Goal: Task Accomplishment & Management: Manage account settings

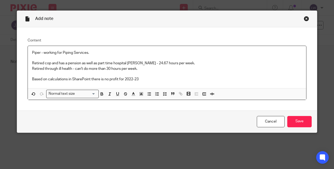
click at [148, 80] on p "Based on calculations in SharePoint there is no profit for 2022-23" at bounding box center [167, 79] width 270 height 5
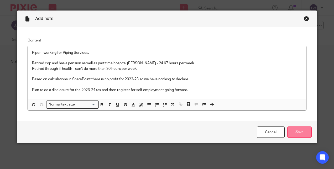
click at [289, 132] on input "Save" at bounding box center [299, 131] width 24 height 11
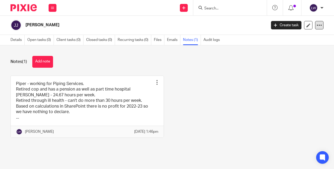
click at [316, 28] on icon at bounding box center [318, 25] width 5 height 5
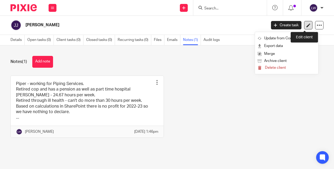
click at [304, 23] on link at bounding box center [308, 25] width 8 height 8
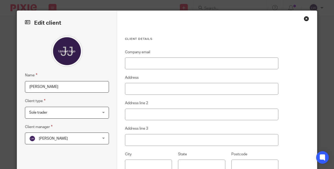
click at [42, 87] on input "[PERSON_NAME]" at bounding box center [67, 87] width 84 height 12
type input "Jim Jamieson"
click at [85, 61] on div at bounding box center [67, 50] width 84 height 31
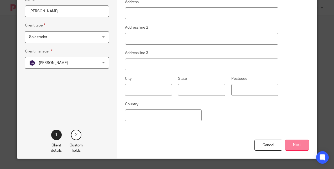
click at [291, 145] on button "Next" at bounding box center [297, 145] width 24 height 11
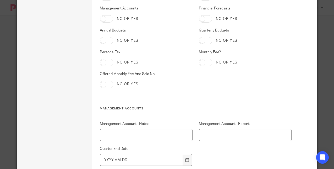
scroll to position [1049, 0]
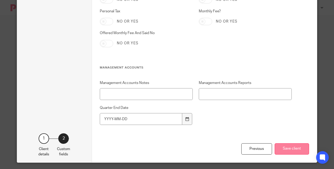
click at [290, 149] on button "Save client" at bounding box center [291, 148] width 34 height 11
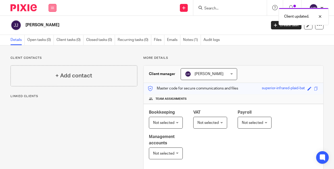
click at [53, 6] on button at bounding box center [53, 8] width 8 height 8
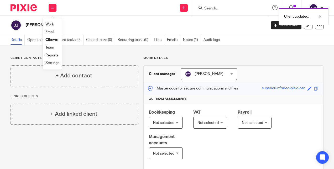
click at [53, 31] on link "Email" at bounding box center [49, 32] width 9 height 4
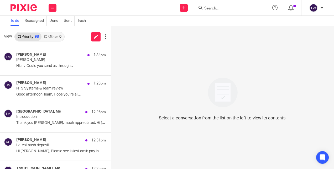
click at [46, 34] on link "Other 0" at bounding box center [52, 37] width 22 height 8
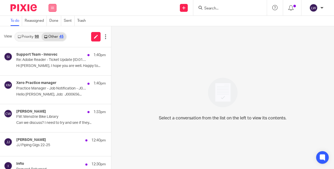
click at [51, 9] on icon at bounding box center [52, 7] width 3 height 3
click at [50, 32] on link "Email" at bounding box center [49, 32] width 9 height 4
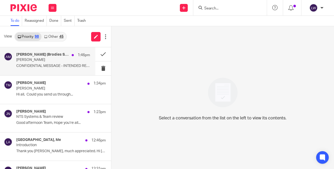
click at [24, 66] on p "CONFIDENTIAL MESSAGE - INTENDED RECIPIENT ONLY ..." at bounding box center [53, 66] width 74 height 4
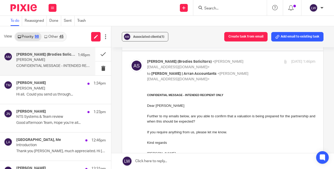
scroll to position [134, 0]
click at [60, 39] on link "Other 45" at bounding box center [53, 37] width 24 height 8
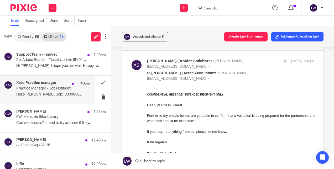
click at [27, 94] on p "Hello Lorna Wyllie, Job: J000656..." at bounding box center [53, 94] width 74 height 4
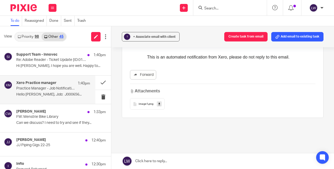
scroll to position [0, 0]
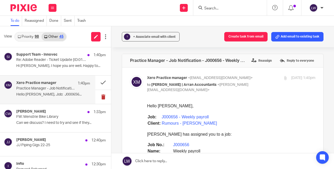
click at [101, 97] on button at bounding box center [103, 97] width 16 height 14
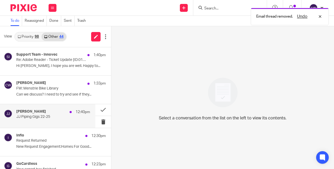
click at [58, 119] on div "James Jamieson 12:40pm JJ Piping Gigs 22-25" at bounding box center [53, 115] width 74 height 13
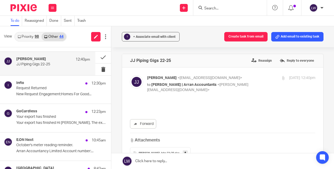
scroll to position [54, 0]
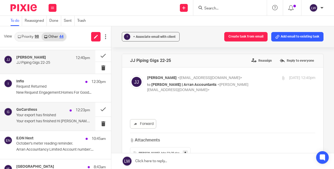
click at [26, 118] on div "GoCardless 12:23pm Your export has finished Your export has finished Hi Lorna, …" at bounding box center [53, 117] width 74 height 18
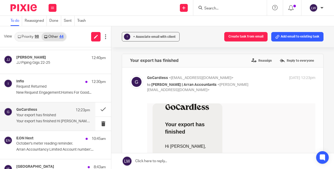
scroll to position [0, 0]
click at [98, 120] on button at bounding box center [103, 124] width 16 height 14
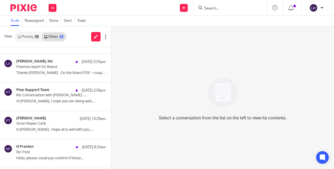
scroll to position [159, 0]
click at [25, 38] on link "Priority 98" at bounding box center [28, 37] width 26 height 8
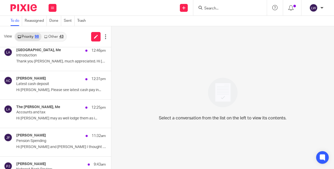
scroll to position [89, 0]
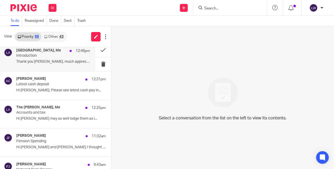
click at [29, 63] on p "Thank you Lorna, much appreciated. Hi Karen ..." at bounding box center [53, 62] width 74 height 4
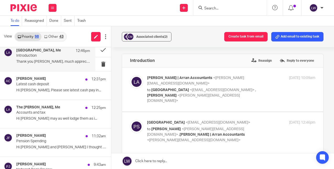
scroll to position [0, 0]
click at [141, 37] on span "Associated clients (2)" at bounding box center [151, 36] width 31 height 3
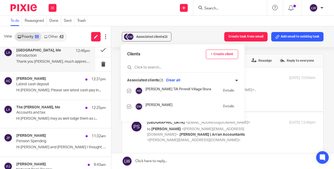
click at [130, 108] on input "checkbox" at bounding box center [129, 107] width 4 height 4
checkbox input "false"
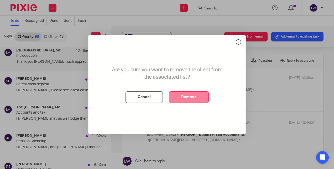
click at [190, 96] on button "Remove" at bounding box center [189, 97] width 40 height 12
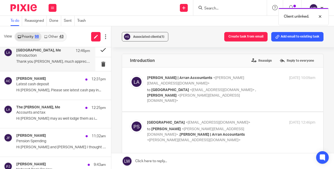
click at [100, 51] on button at bounding box center [103, 50] width 16 height 14
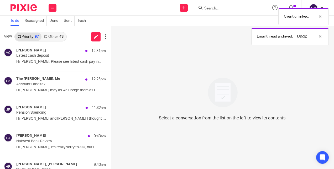
scroll to position [61, 0]
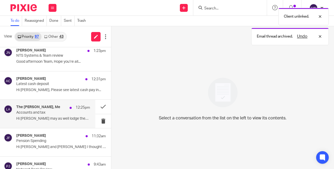
click at [23, 116] on p "Hi [PERSON_NAME] may as well lodge them as i..." at bounding box center [53, 118] width 74 height 4
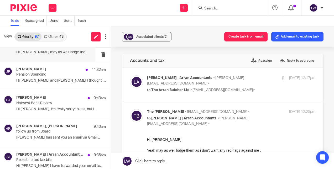
scroll to position [128, 0]
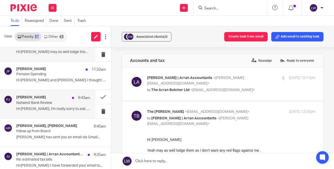
click at [18, 109] on p "Hi [PERSON_NAME], I'm really sorry to ask, but I..." at bounding box center [53, 109] width 74 height 4
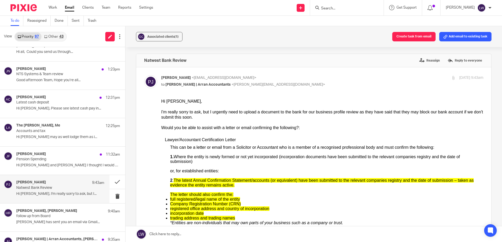
scroll to position [0, 0]
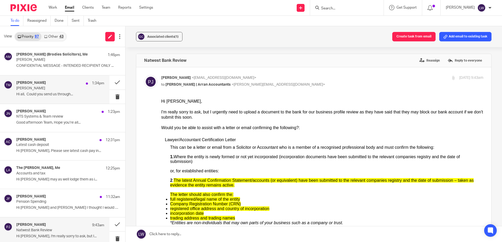
click at [64, 87] on p "[PERSON_NAME]" at bounding box center [51, 88] width 70 height 4
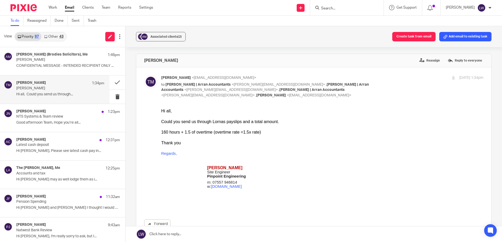
click at [333, 10] on input "Search" at bounding box center [343, 8] width 47 height 5
type input "lochr"
click button "submit" at bounding box center [0, 0] width 0 height 0
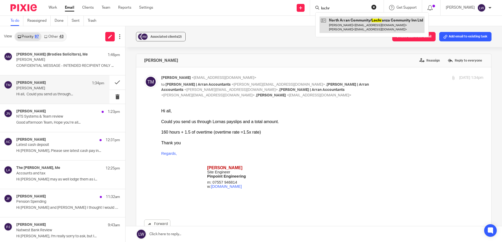
click at [333, 20] on link at bounding box center [371, 25] width 105 height 16
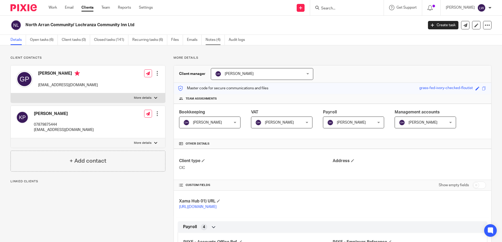
click at [214, 38] on link "Notes (4)" at bounding box center [214, 40] width 19 height 10
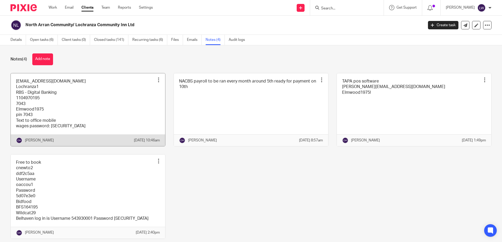
scroll to position [29, 0]
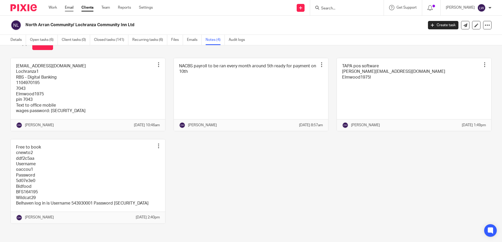
click at [70, 7] on link "Email" at bounding box center [69, 7] width 9 height 5
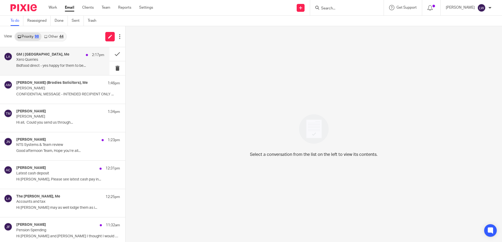
click at [32, 65] on p "Bidfood direct - yes happy for them to be..." at bounding box center [60, 66] width 88 height 4
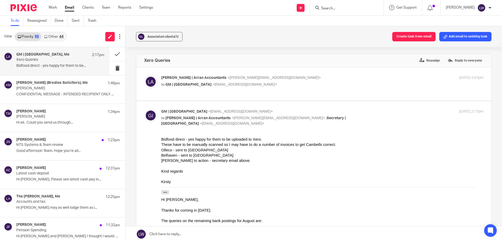
click at [54, 34] on link "Other 44" at bounding box center [53, 37] width 24 height 8
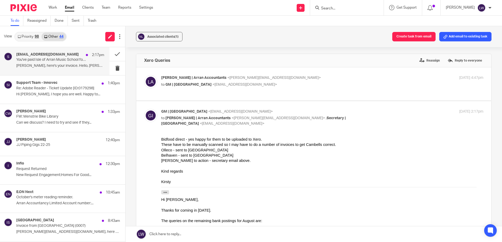
click at [45, 58] on p "You've paid Isle of Arran Music School for invoice 0007" at bounding box center [51, 60] width 70 height 4
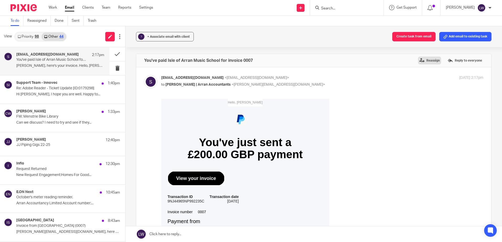
click at [418, 63] on label "Reassign" at bounding box center [429, 61] width 23 height 8
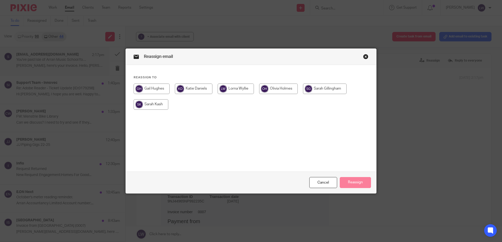
click at [319, 92] on input "radio" at bounding box center [325, 89] width 44 height 10
radio input "true"
click at [355, 184] on button "Reassign" at bounding box center [354, 182] width 31 height 11
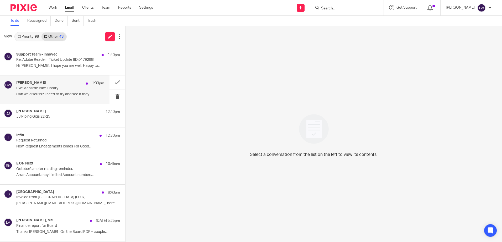
click at [36, 92] on p "Can we discuss? I need to try and see if they..." at bounding box center [60, 94] width 88 height 4
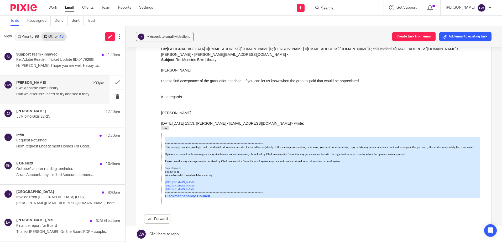
scroll to position [472, 0]
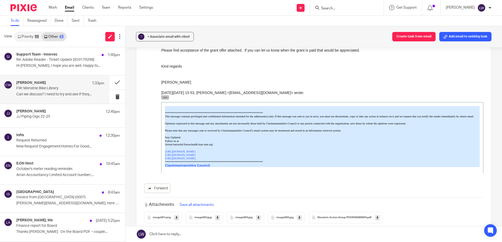
click at [168, 95] on button "button" at bounding box center [165, 97] width 8 height 4
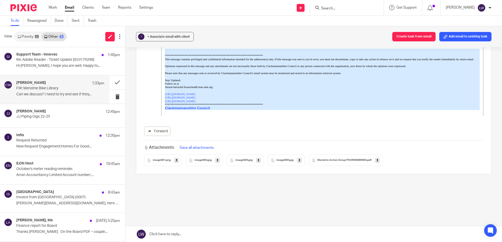
scroll to position [1183, 0]
click at [334, 162] on span "Menstrie Action Group POORD0089903" at bounding box center [341, 160] width 49 height 3
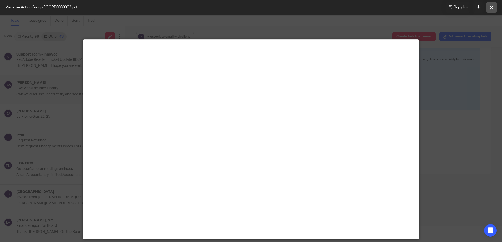
click at [489, 7] on icon at bounding box center [491, 8] width 4 height 4
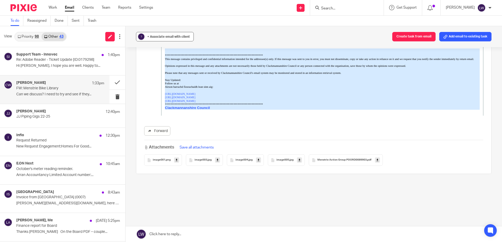
click at [151, 37] on span "+ Associate email with client" at bounding box center [168, 36] width 42 height 3
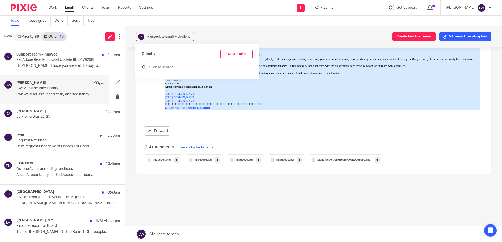
click at [158, 69] on input "text" at bounding box center [196, 67] width 111 height 5
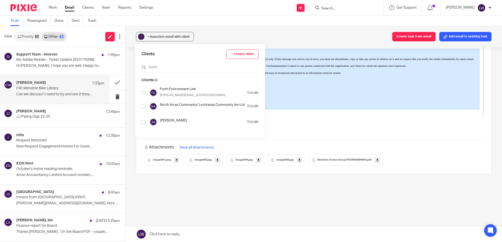
type input "forth"
click at [145, 92] on input "checkbox" at bounding box center [143, 93] width 4 height 4
checkbox input "true"
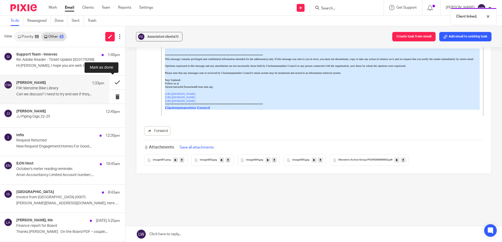
click at [112, 80] on button at bounding box center [117, 83] width 16 height 14
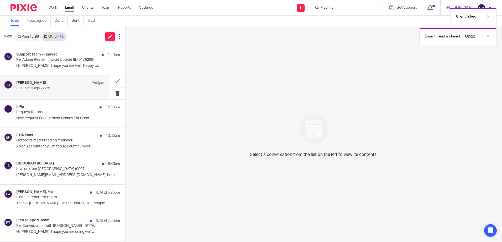
click at [46, 93] on div "James Jamieson 12:40pm JJ Piping Gigs 22-25" at bounding box center [60, 87] width 88 height 13
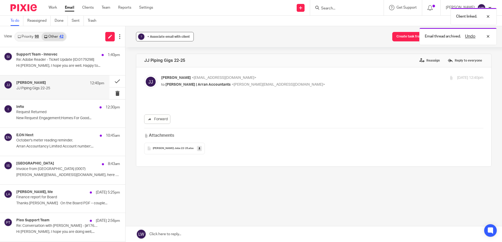
scroll to position [0, 0]
click at [164, 38] on span "+ Associate email with client" at bounding box center [168, 36] width 42 height 3
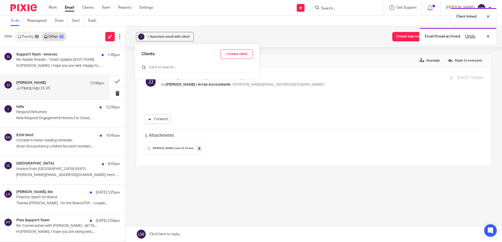
click at [163, 66] on input "text" at bounding box center [196, 67] width 111 height 5
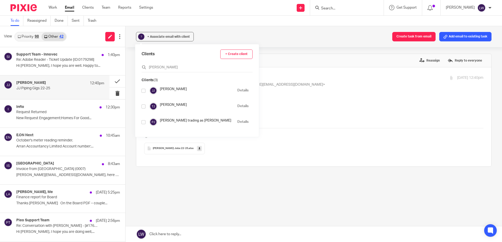
type input "jamieson"
click at [142, 92] on input "checkbox" at bounding box center [143, 91] width 4 height 4
checkbox input "true"
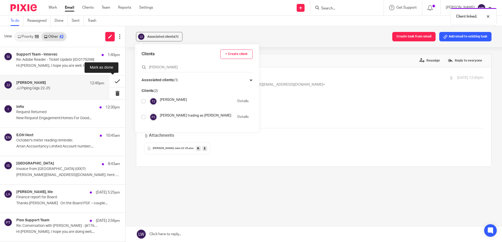
click at [109, 80] on button at bounding box center [117, 82] width 16 height 12
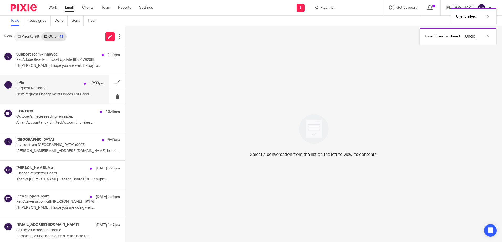
click at [41, 89] on p "Request Returned" at bounding box center [51, 88] width 70 height 4
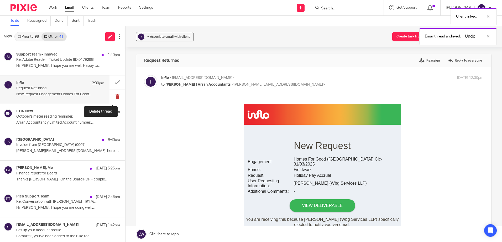
click at [110, 98] on button at bounding box center [117, 97] width 16 height 14
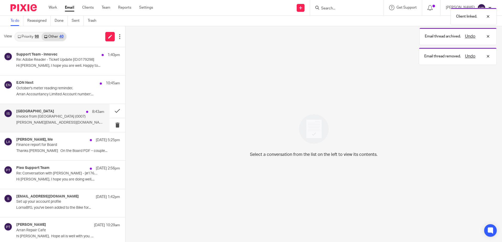
click at [34, 123] on p "lorna@arranaccountants.co.uk, here are your..." at bounding box center [60, 123] width 88 height 4
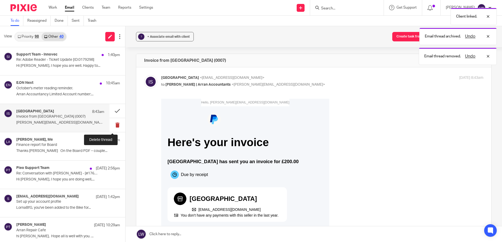
click at [111, 129] on button at bounding box center [117, 125] width 16 height 14
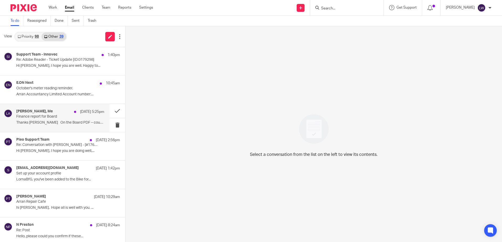
scroll to position [26, 0]
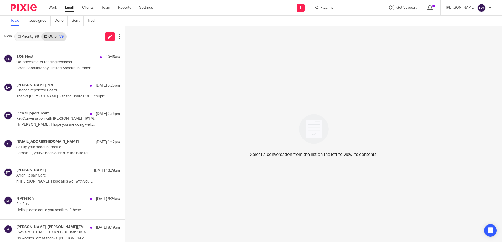
click at [32, 38] on link "Priority 98" at bounding box center [28, 37] width 26 height 8
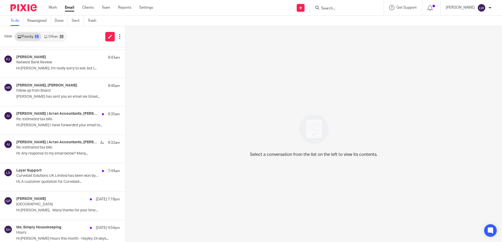
scroll to position [210, 0]
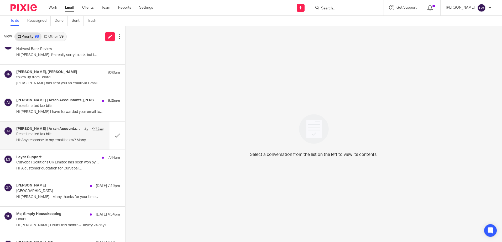
click at [35, 137] on div "Sarah | Arran Accountants, Adrianna Irvine 9:32am Re: estimated tax bills Hi: A…" at bounding box center [60, 136] width 88 height 18
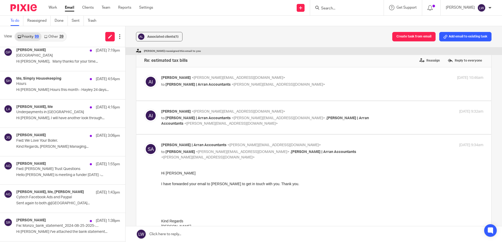
scroll to position [367, 0]
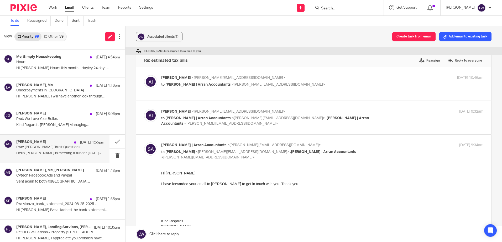
click at [46, 157] on div "Alberta Gutteridge 25 Sep 1:55pm Fwd: Robertson Trust Questions Hello Kim is me…" at bounding box center [60, 149] width 88 height 18
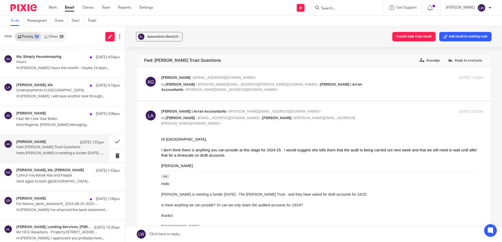
scroll to position [0, 0]
click at [111, 145] on button at bounding box center [117, 142] width 16 height 14
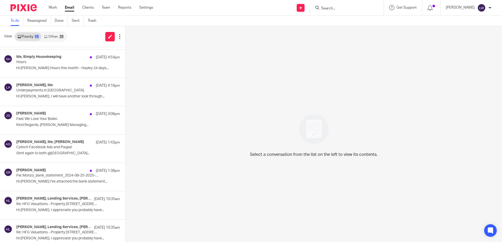
click at [68, 10] on link "Email" at bounding box center [69, 7] width 9 height 5
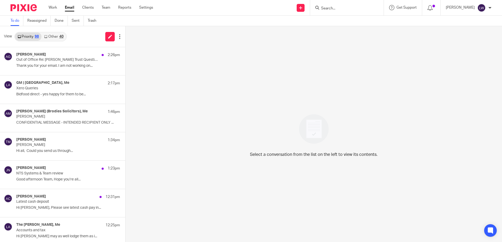
click at [57, 36] on link "Other 40" at bounding box center [53, 37] width 24 height 8
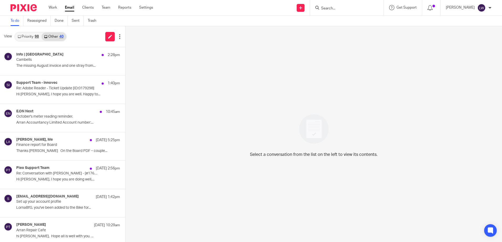
click at [23, 39] on link "Priority 98" at bounding box center [28, 37] width 26 height 8
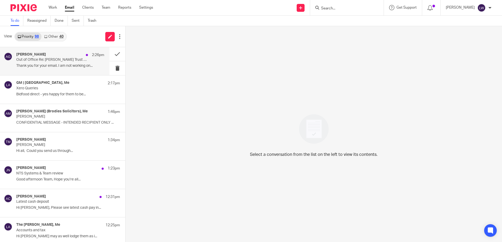
click at [40, 61] on p "Out of Office Re: Robertson Trust Questions" at bounding box center [51, 60] width 70 height 4
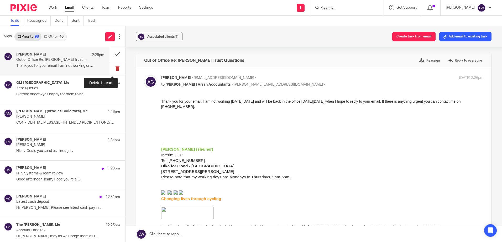
click at [112, 68] on button at bounding box center [117, 68] width 16 height 14
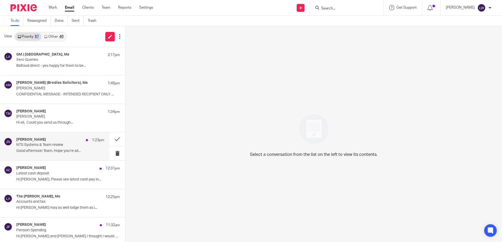
click at [63, 145] on p "NTS Systems & Team review" at bounding box center [51, 145] width 70 height 4
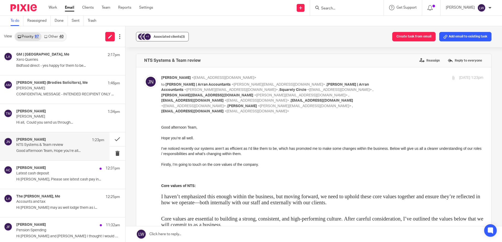
click at [172, 38] on span "Associated clients (3)" at bounding box center [168, 36] width 31 height 3
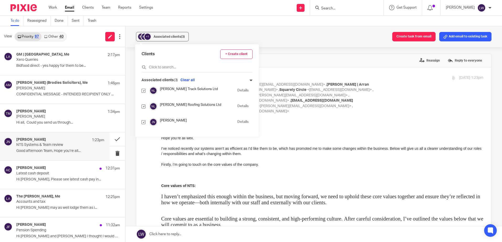
click at [142, 107] on input "checkbox" at bounding box center [143, 107] width 4 height 4
checkbox input "false"
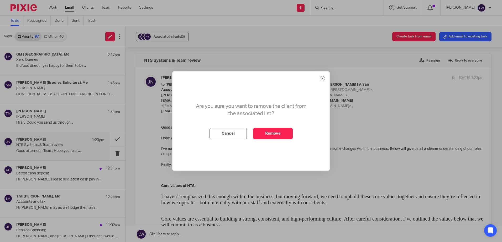
click at [143, 122] on div "Are you sure you want to remove the client from the associated list? Cancel Rem…" at bounding box center [251, 121] width 502 height 242
click at [276, 131] on button "Remove" at bounding box center [273, 134] width 40 height 12
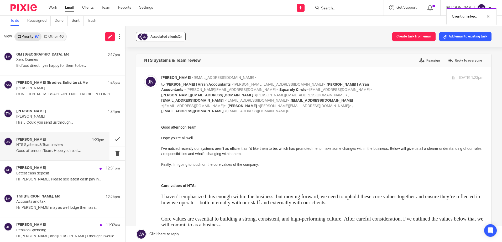
click at [150, 37] on span "Associated clients (2)" at bounding box center [165, 36] width 31 height 3
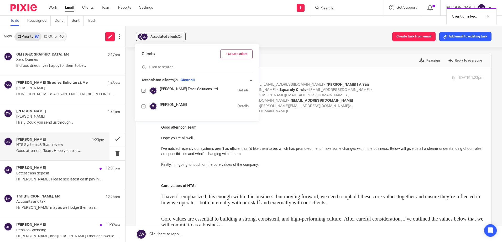
click at [145, 105] on input "checkbox" at bounding box center [143, 107] width 4 height 4
checkbox input "false"
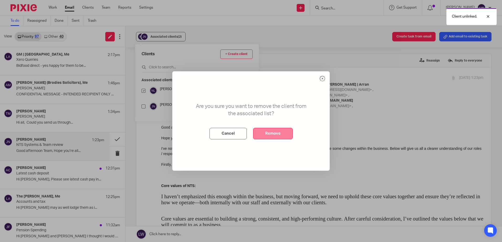
click at [269, 137] on button "Remove" at bounding box center [273, 134] width 40 height 12
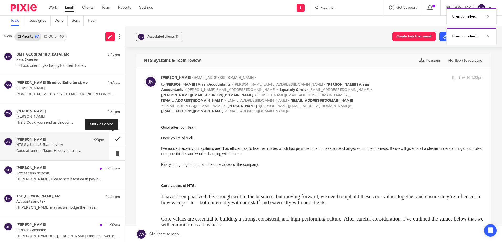
click at [110, 139] on button at bounding box center [117, 139] width 16 height 14
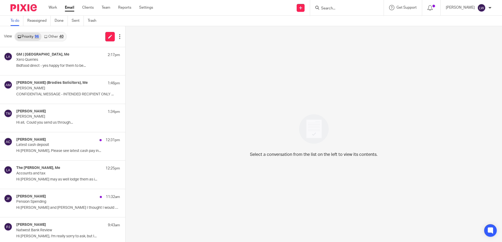
click at [357, 9] on input "Search" at bounding box center [343, 8] width 47 height 5
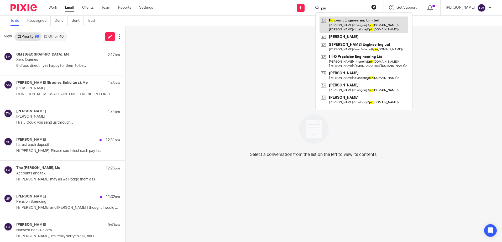
type input "pin"
click at [357, 24] on link at bounding box center [363, 25] width 89 height 16
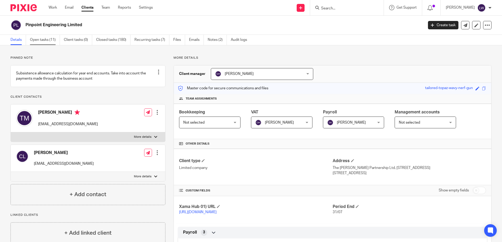
click at [52, 41] on link "Open tasks (11)" at bounding box center [45, 40] width 30 height 10
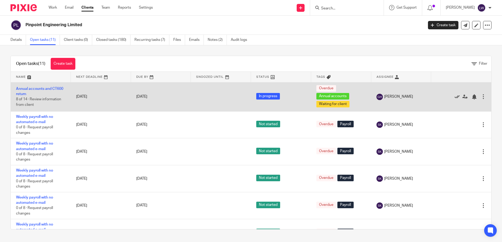
click at [454, 96] on icon at bounding box center [456, 96] width 5 height 5
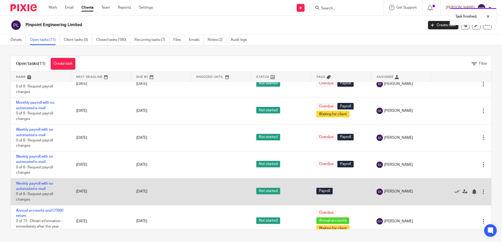
scroll to position [128, 0]
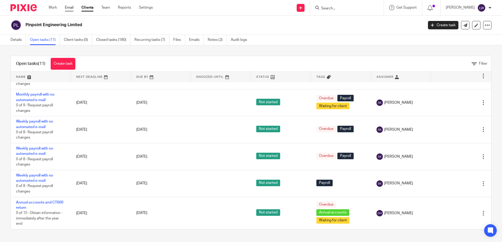
click at [67, 7] on link "Email" at bounding box center [69, 7] width 9 height 5
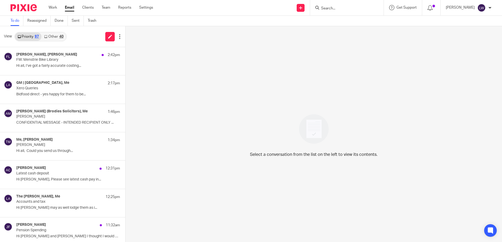
click at [350, 7] on input "Search" at bounding box center [343, 8] width 47 height 5
type input "x"
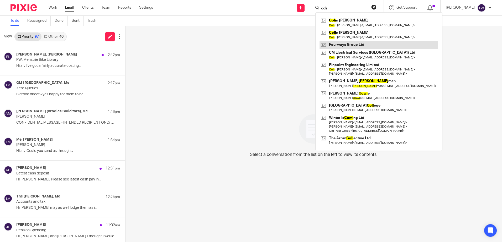
type input "coli"
click at [355, 42] on link at bounding box center [378, 45] width 119 height 8
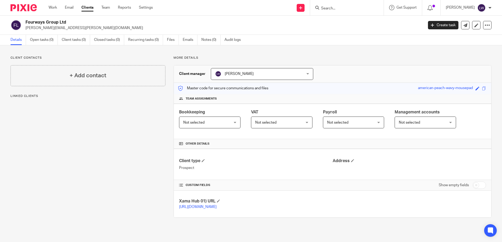
click at [368, 8] on input "Search" at bounding box center [343, 8] width 47 height 5
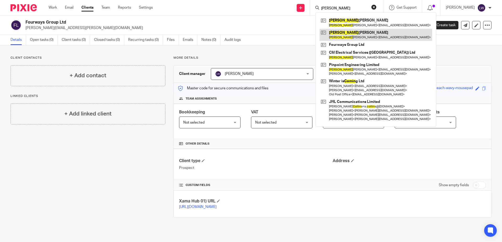
type input "[PERSON_NAME]"
click at [363, 34] on link at bounding box center [375, 35] width 113 height 12
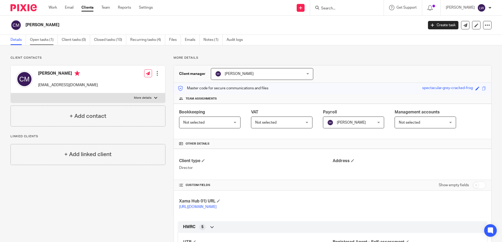
click at [51, 42] on link "Open tasks (1)" at bounding box center [44, 40] width 28 height 10
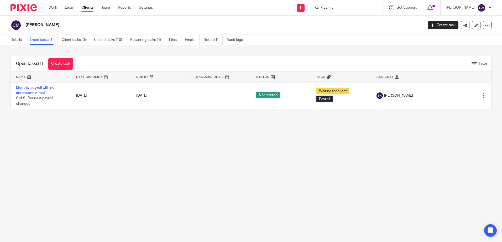
click at [352, 6] on input "Search" at bounding box center [343, 8] width 47 height 5
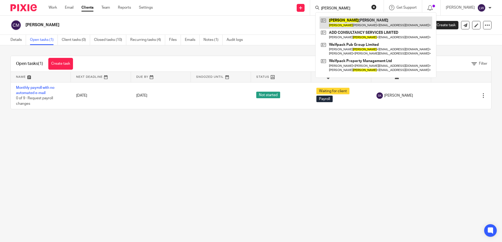
type input "[PERSON_NAME]"
click at [344, 21] on link at bounding box center [375, 23] width 113 height 12
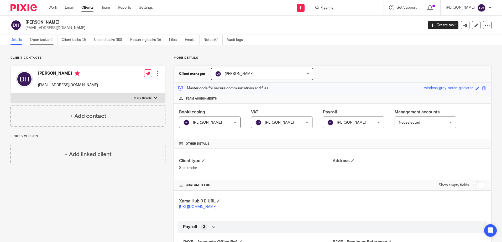
click at [32, 42] on link "Open tasks (2)" at bounding box center [44, 40] width 28 height 10
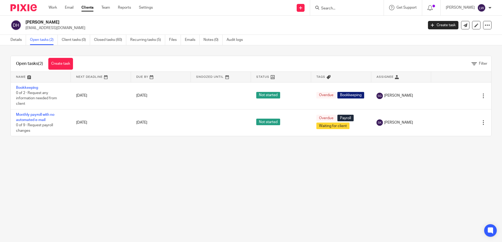
click at [336, 10] on input "Search" at bounding box center [343, 8] width 47 height 5
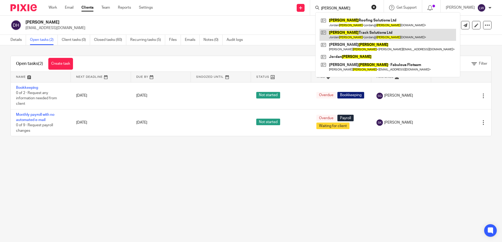
type input "[PERSON_NAME]"
click at [347, 34] on link at bounding box center [387, 35] width 136 height 12
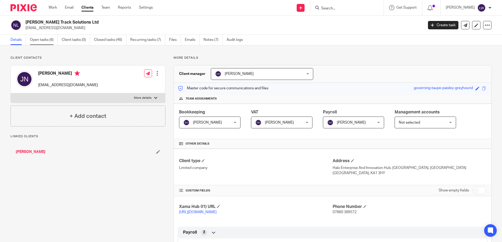
click at [37, 40] on link "Open tasks (6)" at bounding box center [44, 40] width 28 height 10
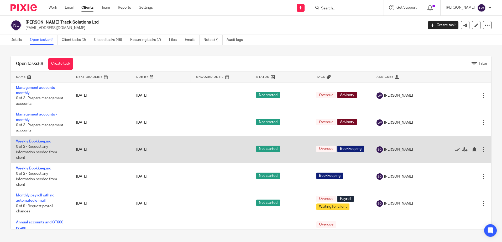
scroll to position [20, 0]
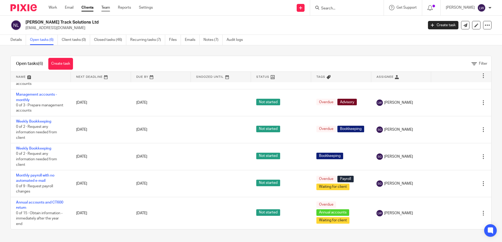
click at [104, 8] on link "Team" at bounding box center [105, 7] width 9 height 5
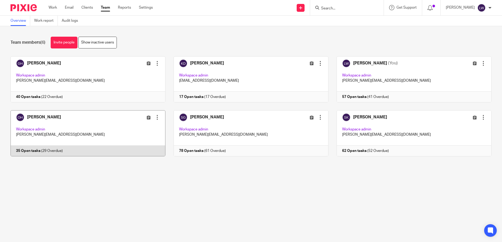
click at [54, 114] on link at bounding box center [83, 133] width 163 height 46
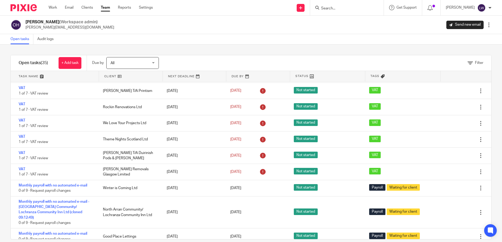
scroll to position [8, 0]
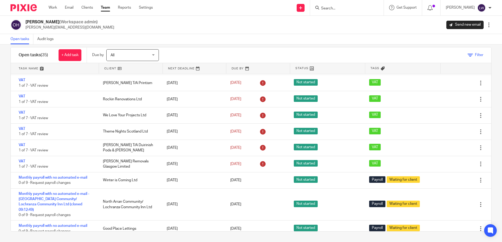
click at [467, 54] on link "Filter" at bounding box center [475, 55] width 16 height 4
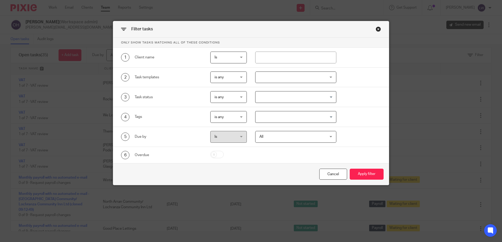
click at [290, 79] on div at bounding box center [295, 78] width 81 height 12
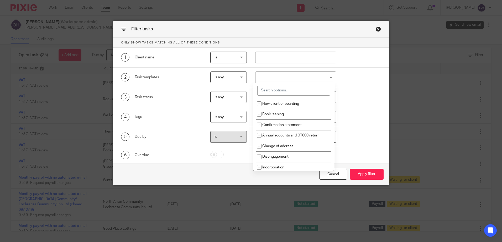
click at [175, 78] on div "Task templates" at bounding box center [168, 77] width 67 height 5
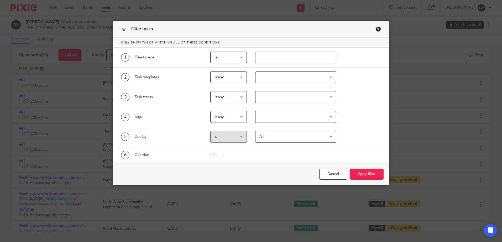
click at [281, 80] on div at bounding box center [295, 78] width 81 height 12
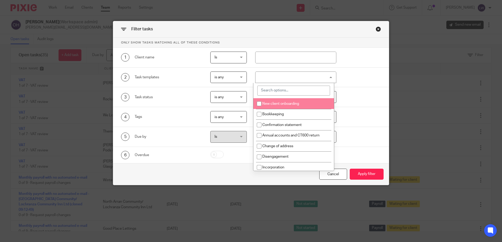
click at [273, 91] on input "search" at bounding box center [293, 91] width 73 height 10
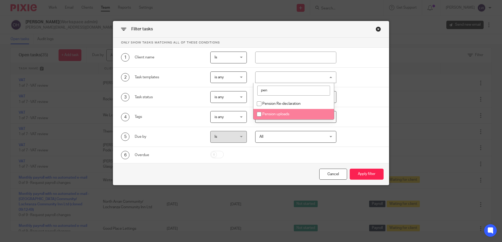
type input "pen"
click at [258, 114] on input "checkbox" at bounding box center [259, 114] width 10 height 10
checkbox input "true"
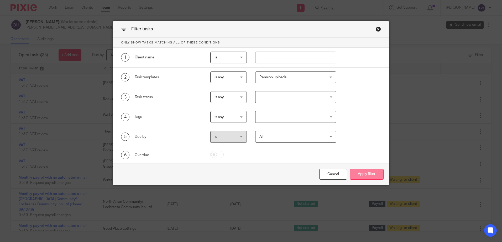
click at [368, 171] on button "Apply filter" at bounding box center [366, 174] width 34 height 11
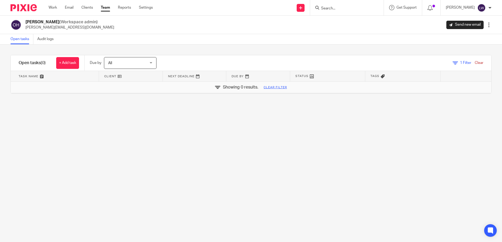
click at [103, 8] on link "Team" at bounding box center [105, 7] width 9 height 5
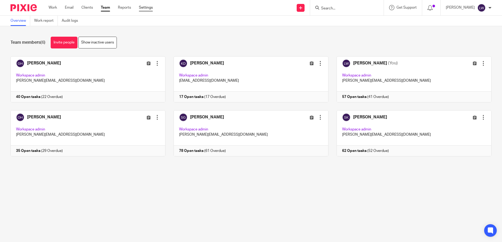
click at [145, 8] on link "Settings" at bounding box center [146, 7] width 14 height 5
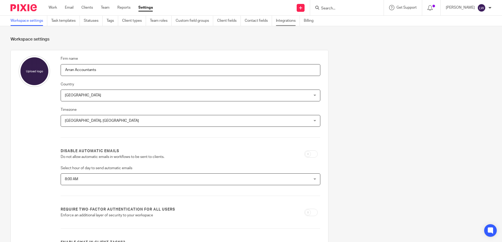
click at [283, 22] on link "Integrations" at bounding box center [288, 21] width 24 height 10
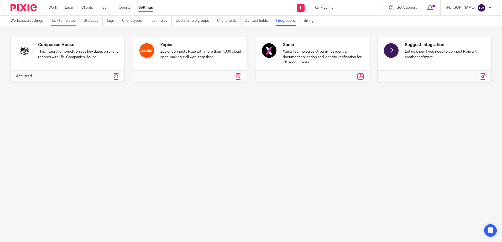
click at [67, 21] on link "Task templates" at bounding box center [65, 21] width 29 height 10
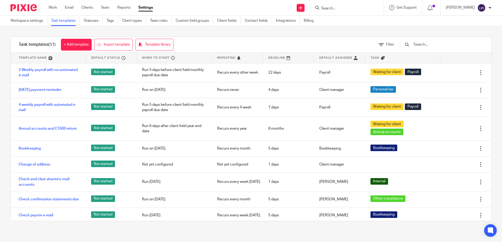
click at [434, 44] on input "text" at bounding box center [443, 45] width 61 height 6
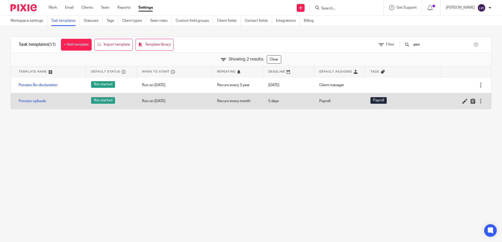
type input "pen"
click at [478, 101] on div at bounding box center [480, 101] width 5 height 5
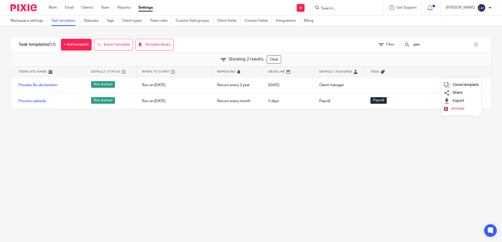
click at [298, 120] on main "Workspace settings Task templates Statuses Tags Client types Team roles Custom …" at bounding box center [251, 121] width 502 height 242
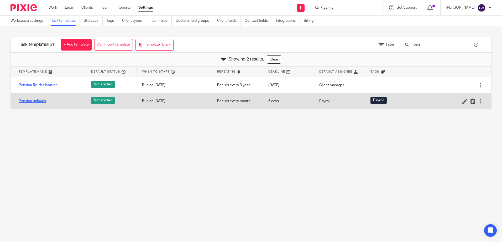
click at [29, 102] on link "Pension uploads" at bounding box center [32, 101] width 27 height 5
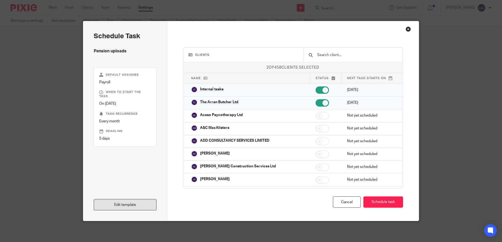
click at [133, 203] on link "Edit template" at bounding box center [125, 204] width 63 height 11
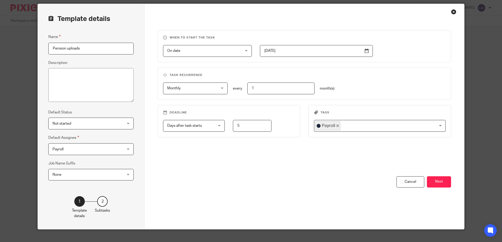
scroll to position [26, 0]
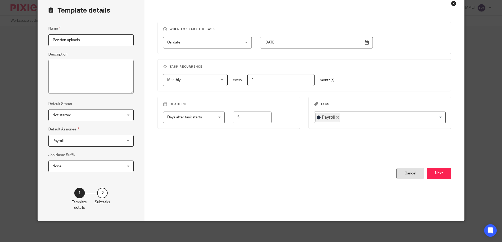
click at [401, 171] on div "Cancel" at bounding box center [410, 173] width 28 height 11
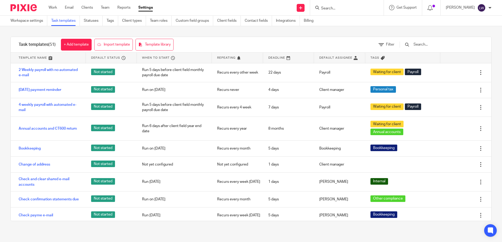
click at [348, 8] on input "Search" at bounding box center [343, 8] width 47 height 5
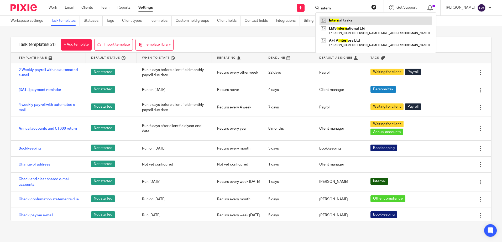
type input "intern"
click at [348, 19] on link at bounding box center [375, 21] width 113 height 8
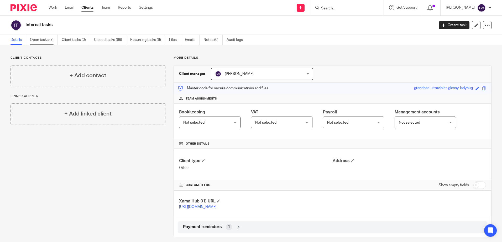
click at [45, 39] on link "Open tasks (7)" at bounding box center [44, 40] width 28 height 10
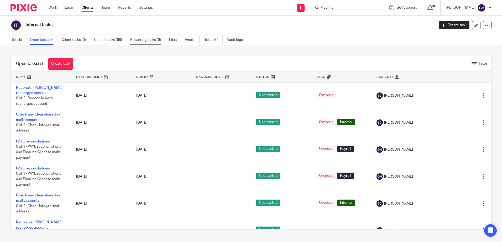
click at [146, 37] on link "Recurring tasks (6)" at bounding box center [147, 40] width 35 height 10
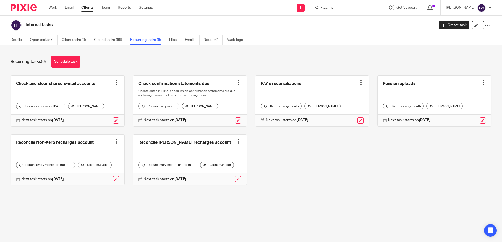
click at [105, 39] on link "Closed tasks (66)" at bounding box center [110, 40] width 32 height 10
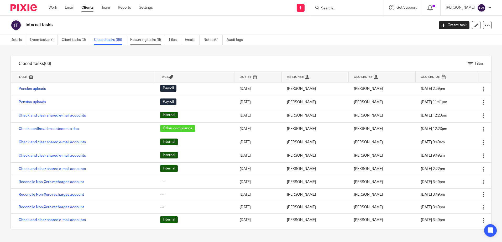
click at [139, 40] on link "Recurring tasks (6)" at bounding box center [147, 40] width 35 height 10
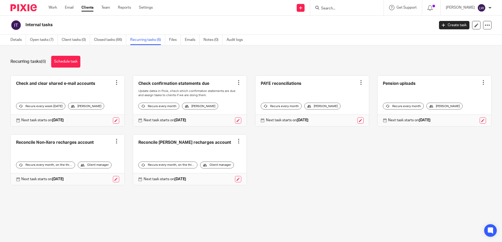
click at [442, 104] on div "[PERSON_NAME]" at bounding box center [444, 106] width 36 height 7
click at [480, 82] on div at bounding box center [482, 82] width 5 height 5
click at [468, 134] on div "Check and clear shared e-mail accounts Create task Clone template Recalculate s…" at bounding box center [246, 135] width 489 height 118
click at [479, 121] on link at bounding box center [482, 121] width 6 height 6
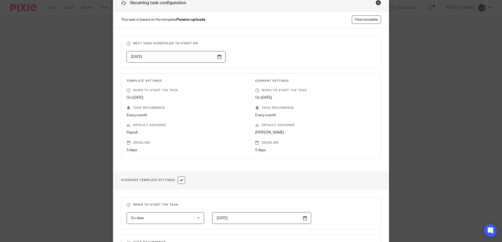
scroll to position [26, 0]
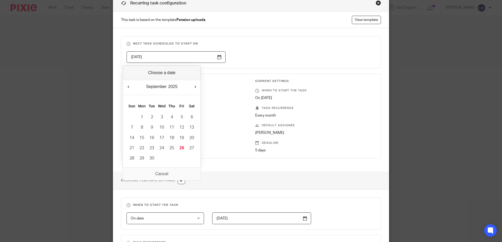
click at [216, 59] on input "[DATE]" at bounding box center [175, 57] width 99 height 12
type input "[DATE]"
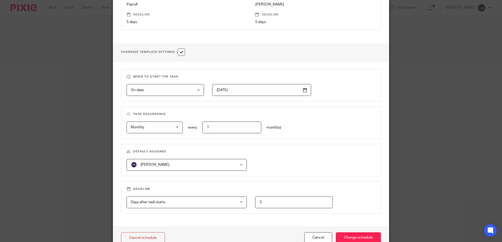
scroll to position [157, 0]
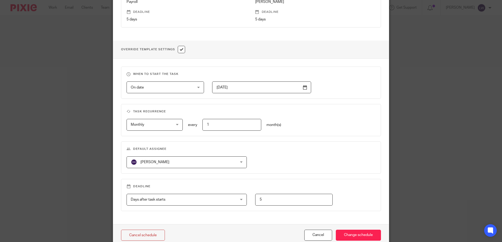
click at [173, 161] on span "[PERSON_NAME]" at bounding box center [177, 162] width 93 height 11
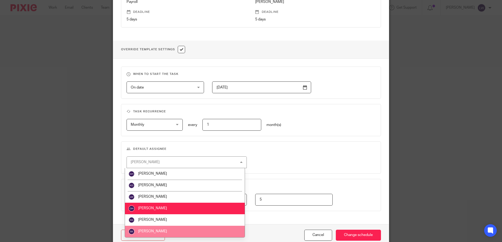
click at [174, 228] on li "[PERSON_NAME]" at bounding box center [185, 232] width 120 height 12
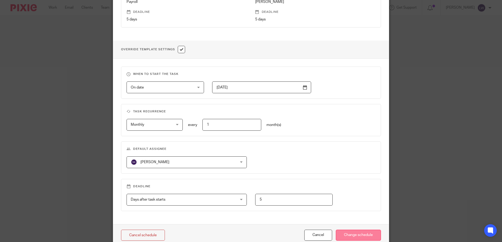
click at [358, 233] on input "Change schedule" at bounding box center [358, 235] width 45 height 11
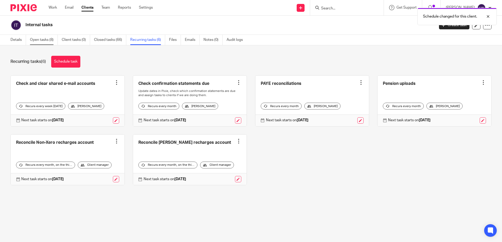
click at [41, 37] on link "Open tasks (8)" at bounding box center [44, 40] width 28 height 10
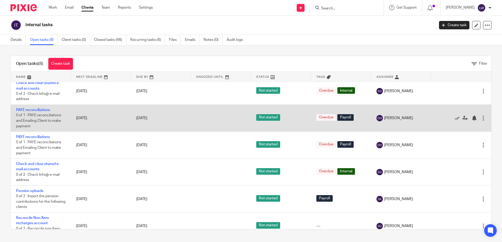
scroll to position [69, 0]
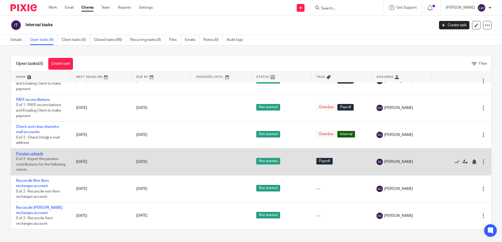
click at [25, 153] on link "Pension uploads" at bounding box center [29, 154] width 27 height 4
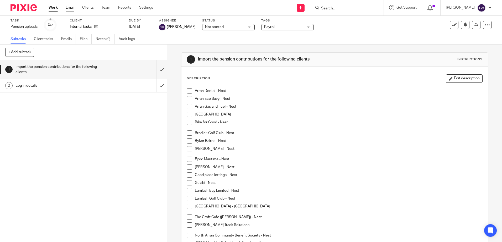
click at [69, 8] on link "Email" at bounding box center [70, 7] width 9 height 5
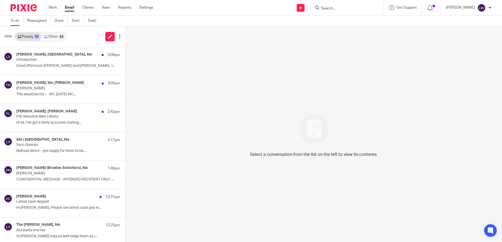
click at [68, 8] on link "Email" at bounding box center [69, 7] width 9 height 5
click at [39, 66] on p "Good Afternoon [PERSON_NAME] and [PERSON_NAME], I..." at bounding box center [60, 66] width 88 height 4
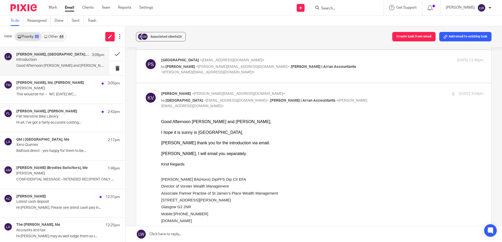
scroll to position [52, 0]
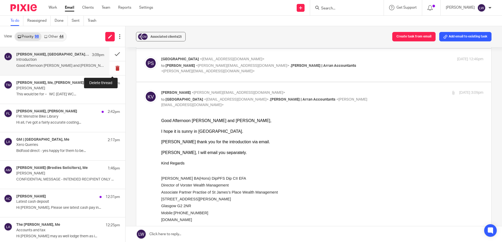
click at [111, 67] on button at bounding box center [117, 68] width 16 height 14
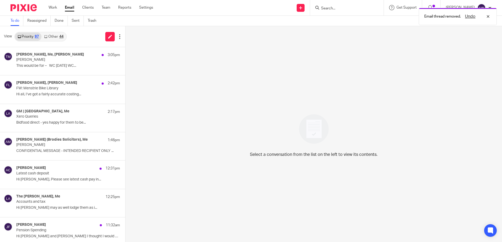
click at [50, 36] on link "Other 44" at bounding box center [53, 37] width 24 height 8
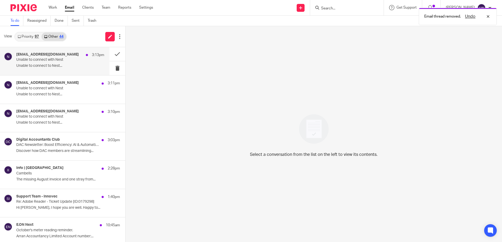
click at [45, 65] on p "Unable to connect to Nest͏͏͏͏͏͏͏͏͏͏͏͏͏͏..." at bounding box center [60, 66] width 88 height 4
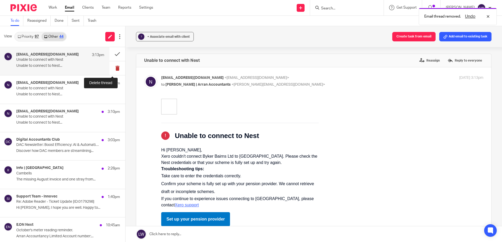
scroll to position [0, 0]
click at [112, 70] on button at bounding box center [117, 68] width 16 height 14
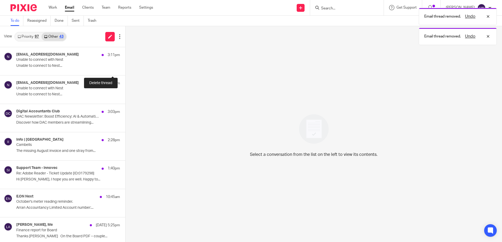
click at [125, 70] on button at bounding box center [127, 68] width 4 height 14
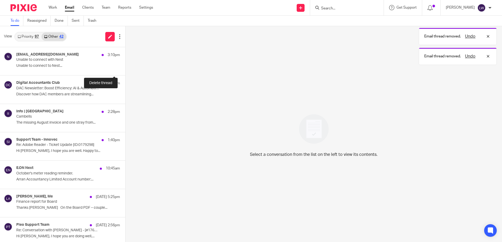
click at [125, 70] on button at bounding box center [127, 68] width 4 height 14
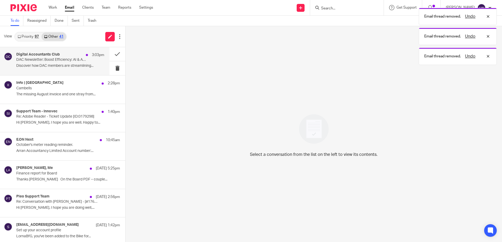
click at [60, 67] on p "Discover how DAC members are streamlining..." at bounding box center [60, 66] width 88 height 4
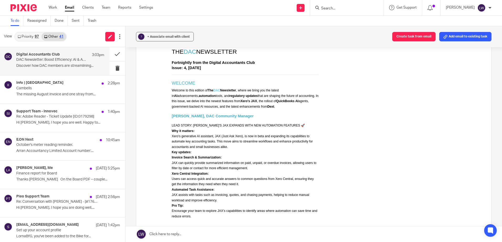
scroll to position [131, 0]
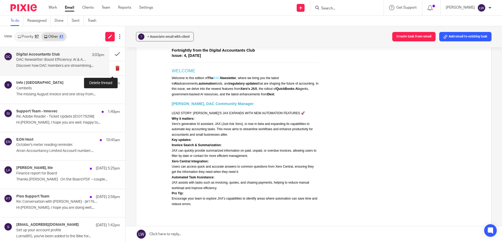
click at [113, 69] on button at bounding box center [117, 68] width 16 height 14
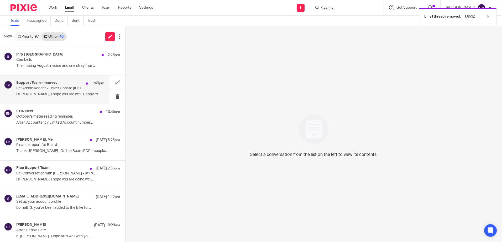
click at [40, 88] on p "Re: Adobe Reader - Ticket Update [ID:0179298]" at bounding box center [51, 88] width 70 height 4
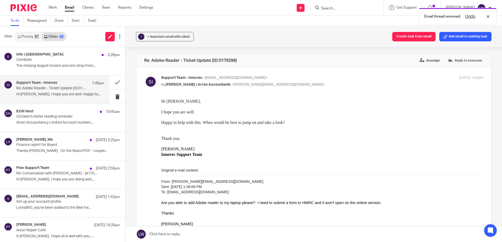
scroll to position [0, 0]
click at [68, 7] on link "Email" at bounding box center [69, 7] width 9 height 5
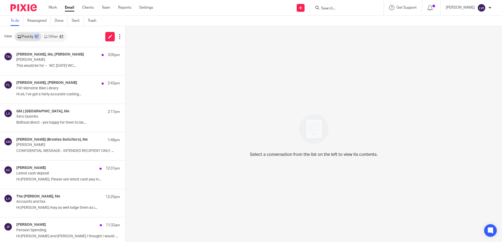
click at [52, 35] on link "Other 41" at bounding box center [53, 37] width 24 height 8
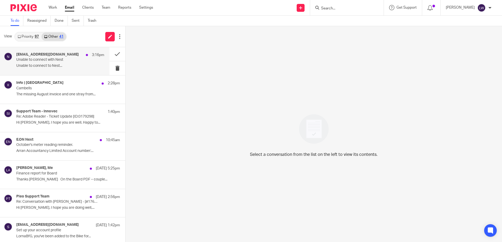
click at [49, 67] on p "Unable to connect to Nest͏͏͏͏͏͏͏͏͏͏͏͏͏͏..." at bounding box center [60, 66] width 88 height 4
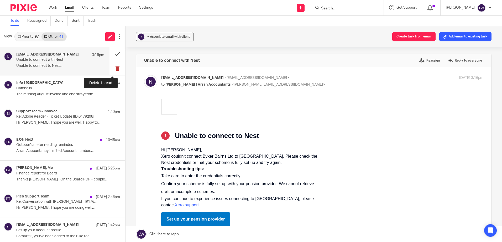
click at [111, 68] on button at bounding box center [117, 68] width 16 height 14
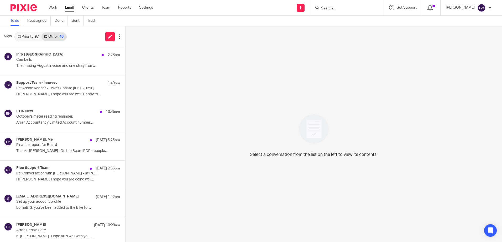
click at [356, 11] on form at bounding box center [348, 7] width 56 height 7
click at [356, 9] on input "Search" at bounding box center [343, 8] width 47 height 5
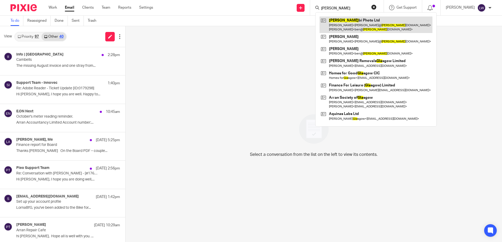
type input "gula"
click at [362, 27] on link at bounding box center [375, 25] width 113 height 16
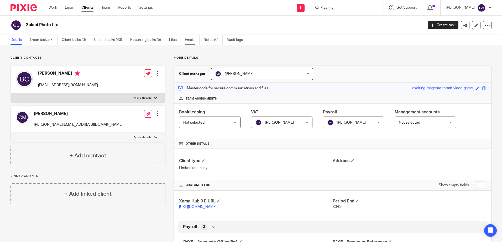
click at [192, 37] on link "Emails" at bounding box center [192, 40] width 15 height 10
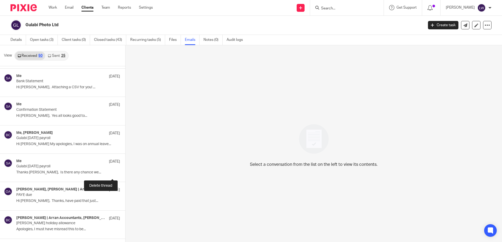
scroll to position [839, 0]
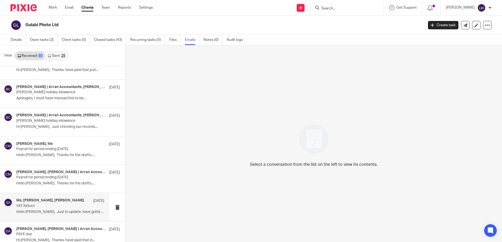
click at [49, 204] on p "VAT Return" at bounding box center [51, 206] width 70 height 4
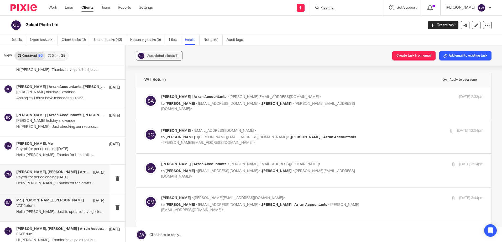
scroll to position [0, 0]
click at [44, 180] on div "Christopher Moses, Olivia | Arran Accountants, Me 25 Apr Payroll for period end…" at bounding box center [60, 179] width 88 height 18
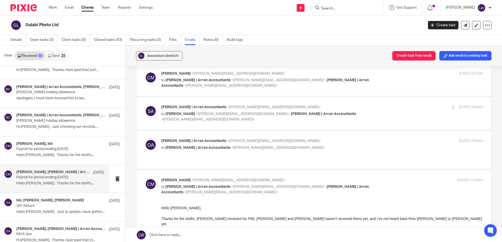
scroll to position [52, 0]
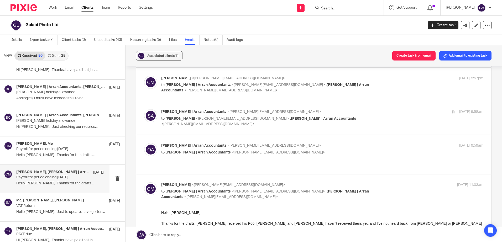
click at [203, 142] on label at bounding box center [313, 154] width 355 height 39
click at [144, 143] on input "checkbox" at bounding box center [144, 143] width 0 height 0
checkbox input "true"
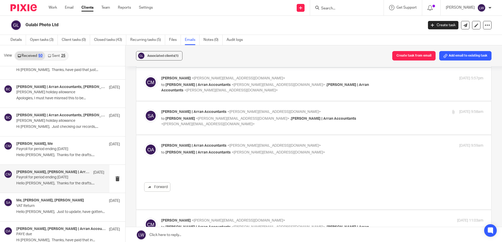
scroll to position [0, 0]
click at [196, 108] on label at bounding box center [313, 118] width 355 height 33
click at [144, 109] on input "checkbox" at bounding box center [144, 109] width 0 height 0
checkbox input "true"
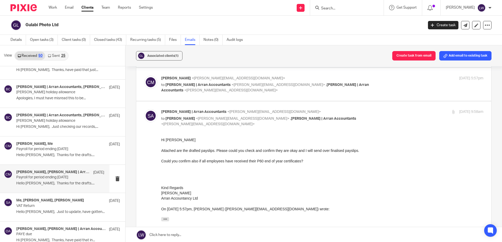
click at [204, 83] on p "to Olivia | Arran Accountants <olivia@arranaccountants.co.uk> , Sarah | Arran A…" at bounding box center [268, 87] width 215 height 11
checkbox input "true"
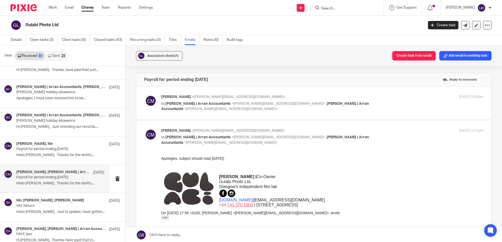
click at [197, 104] on span "[PERSON_NAME] | Arran Accountants" at bounding box center [197, 104] width 65 height 4
checkbox input "true"
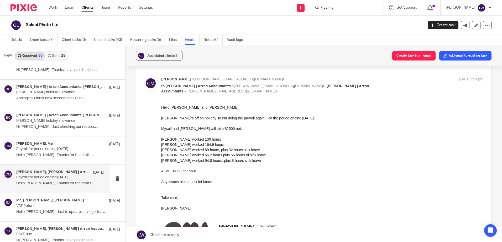
scroll to position [26, 0]
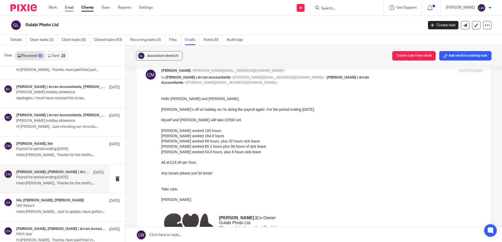
click at [66, 7] on link "Email" at bounding box center [69, 7] width 9 height 5
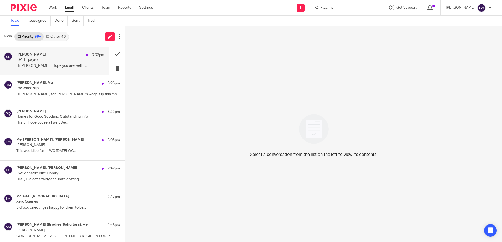
click at [45, 67] on p "Hi [PERSON_NAME], Hope you are well. ..." at bounding box center [60, 66] width 88 height 4
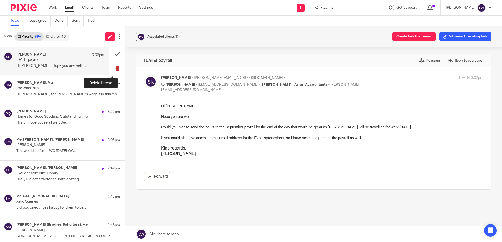
click at [111, 69] on button at bounding box center [117, 68] width 16 height 14
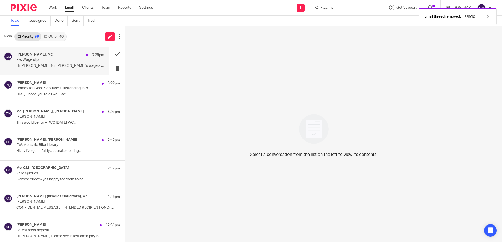
click at [62, 66] on p "Hi Lorna, for Sam’s wage slip this month can..." at bounding box center [60, 66] width 88 height 4
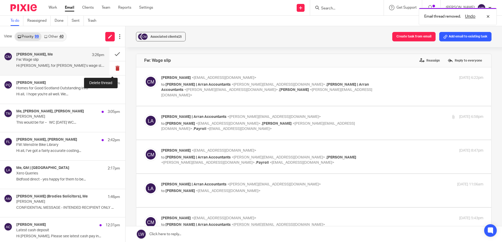
click at [111, 68] on button at bounding box center [117, 68] width 16 height 14
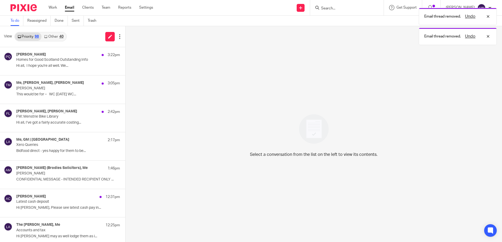
click at [51, 35] on link "Other 40" at bounding box center [53, 37] width 24 height 8
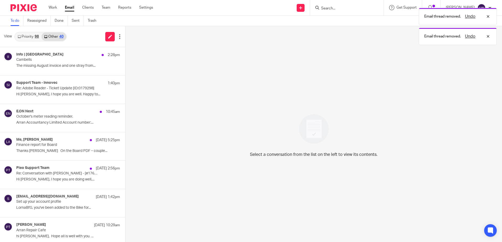
click at [31, 34] on link "Priority 98" at bounding box center [28, 37] width 26 height 8
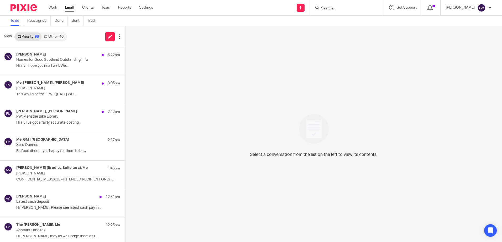
click at [68, 8] on link "Email" at bounding box center [69, 7] width 9 height 5
click at [56, 34] on link "Other 41" at bounding box center [53, 37] width 24 height 8
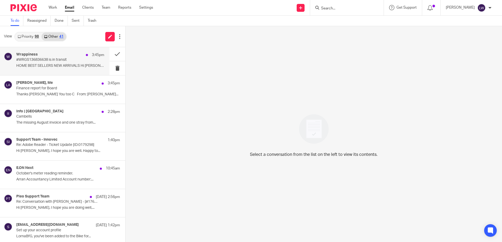
drag, startPoint x: 54, startPoint y: 60, endPoint x: 97, endPoint y: 71, distance: 45.0
click at [54, 60] on p "#WRGS136836638 is in transit" at bounding box center [51, 60] width 70 height 4
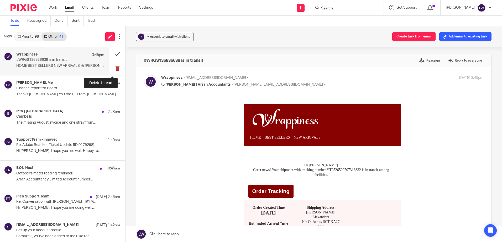
click at [113, 68] on button at bounding box center [117, 68] width 16 height 14
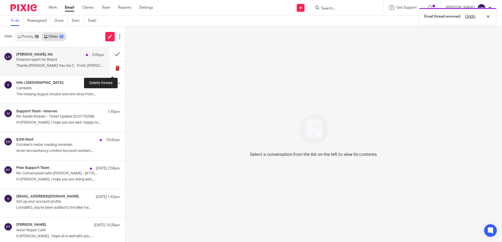
click at [112, 67] on button at bounding box center [117, 68] width 16 height 14
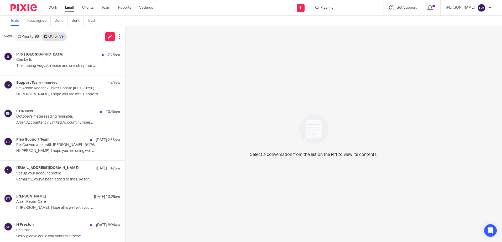
click at [35, 39] on link "Priority 98" at bounding box center [28, 37] width 26 height 8
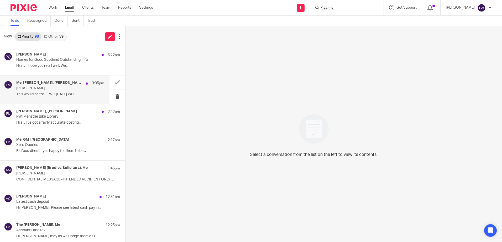
click at [45, 92] on p "This would be for – WC [DATE] WC..." at bounding box center [60, 94] width 88 height 4
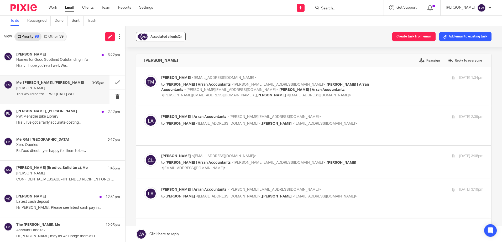
click at [158, 40] on button "Associated clients (2)" at bounding box center [161, 36] width 50 height 9
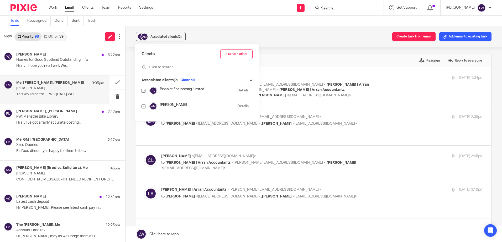
click at [143, 106] on input "checkbox" at bounding box center [143, 107] width 4 height 4
checkbox input "false"
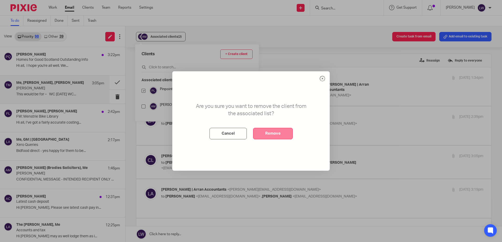
click at [284, 132] on button "Remove" at bounding box center [273, 134] width 40 height 12
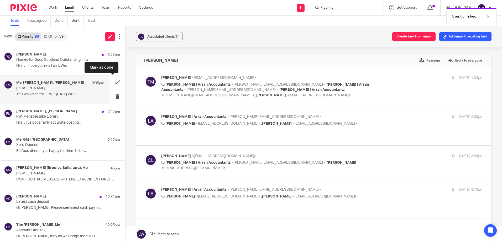
click at [113, 83] on button at bounding box center [117, 83] width 16 height 14
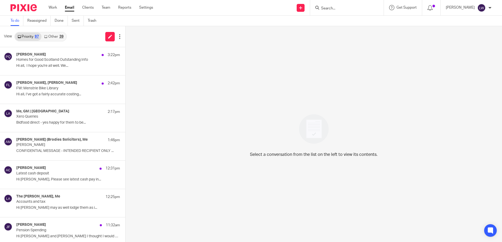
click at [67, 6] on link "Email" at bounding box center [69, 7] width 9 height 5
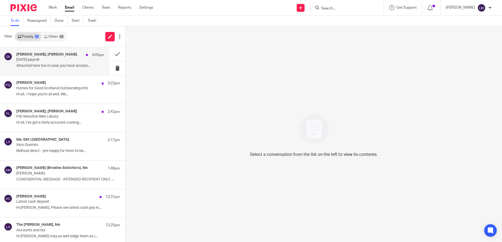
click at [55, 57] on h4 "[PERSON_NAME], [PERSON_NAME]" at bounding box center [46, 54] width 61 height 4
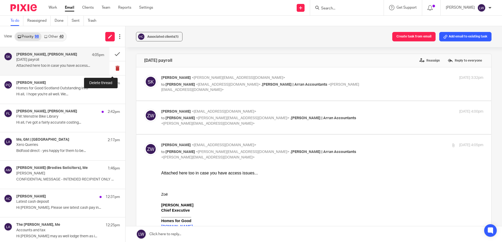
click at [111, 68] on button at bounding box center [117, 68] width 16 height 14
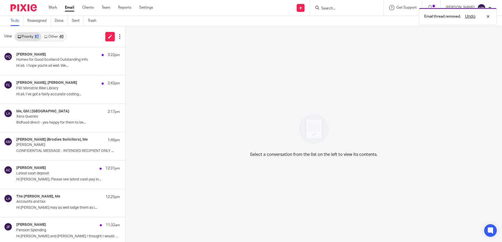
click at [60, 34] on link "Other 40" at bounding box center [53, 37] width 24 height 8
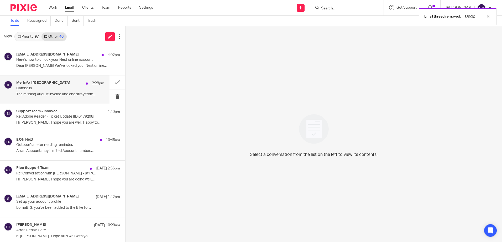
click at [35, 90] on p "Cambells" at bounding box center [51, 88] width 70 height 4
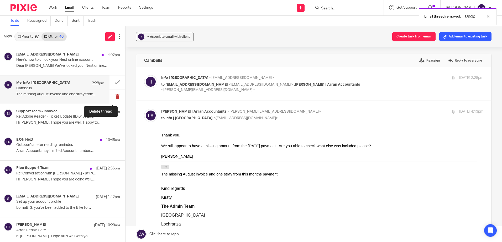
click at [110, 98] on button at bounding box center [117, 97] width 16 height 14
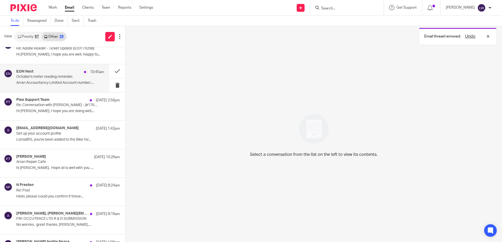
scroll to position [79, 0]
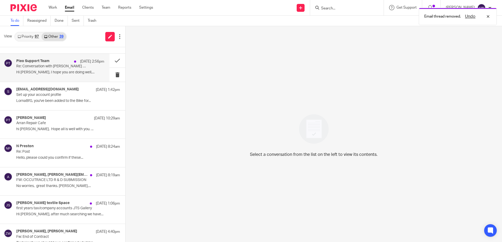
click at [46, 69] on div "Pleo Support Team [DATE] 2:56pm Re: Conversation with [PERSON_NAME] - [#176002]…" at bounding box center [60, 68] width 88 height 18
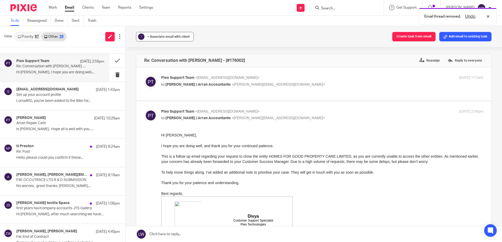
scroll to position [0, 0]
click at [161, 36] on span "+ Associate email with client" at bounding box center [168, 36] width 42 height 3
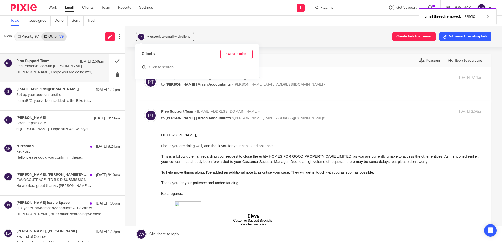
click at [164, 65] on input "text" at bounding box center [196, 67] width 111 height 5
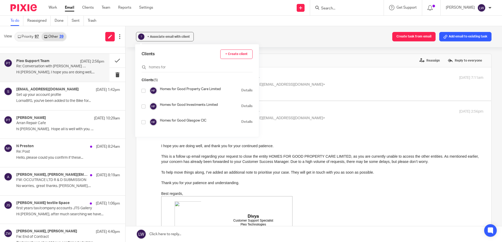
type input "homes for"
click at [143, 92] on input "checkbox" at bounding box center [143, 91] width 4 height 4
checkbox input "true"
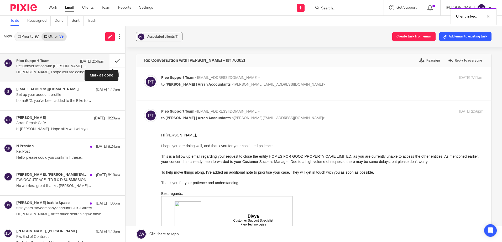
click at [113, 61] on button at bounding box center [117, 61] width 16 height 14
